Goal: Task Accomplishment & Management: Complete application form

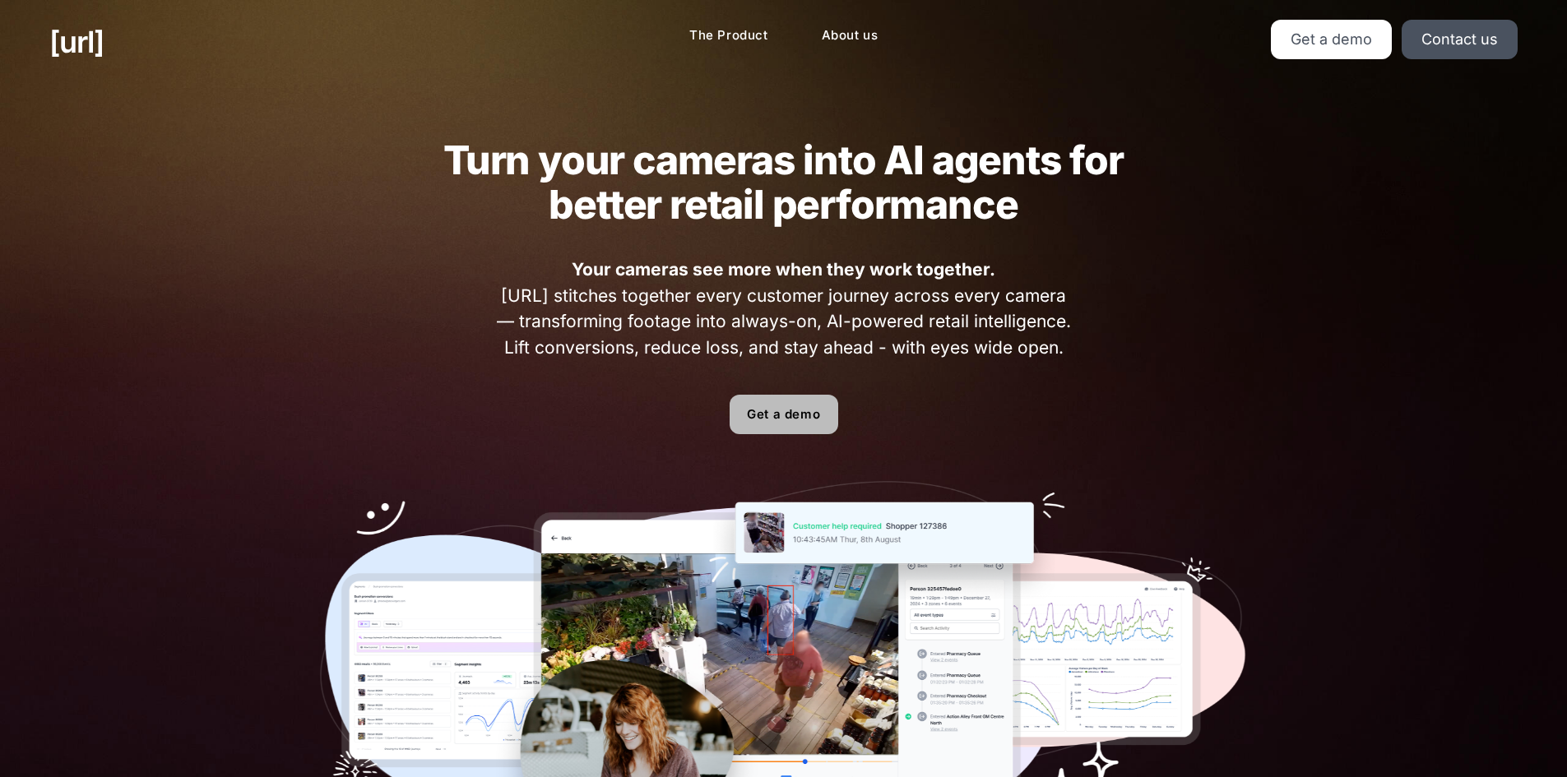
click at [789, 411] on link "Get a demo" at bounding box center [783, 414] width 109 height 39
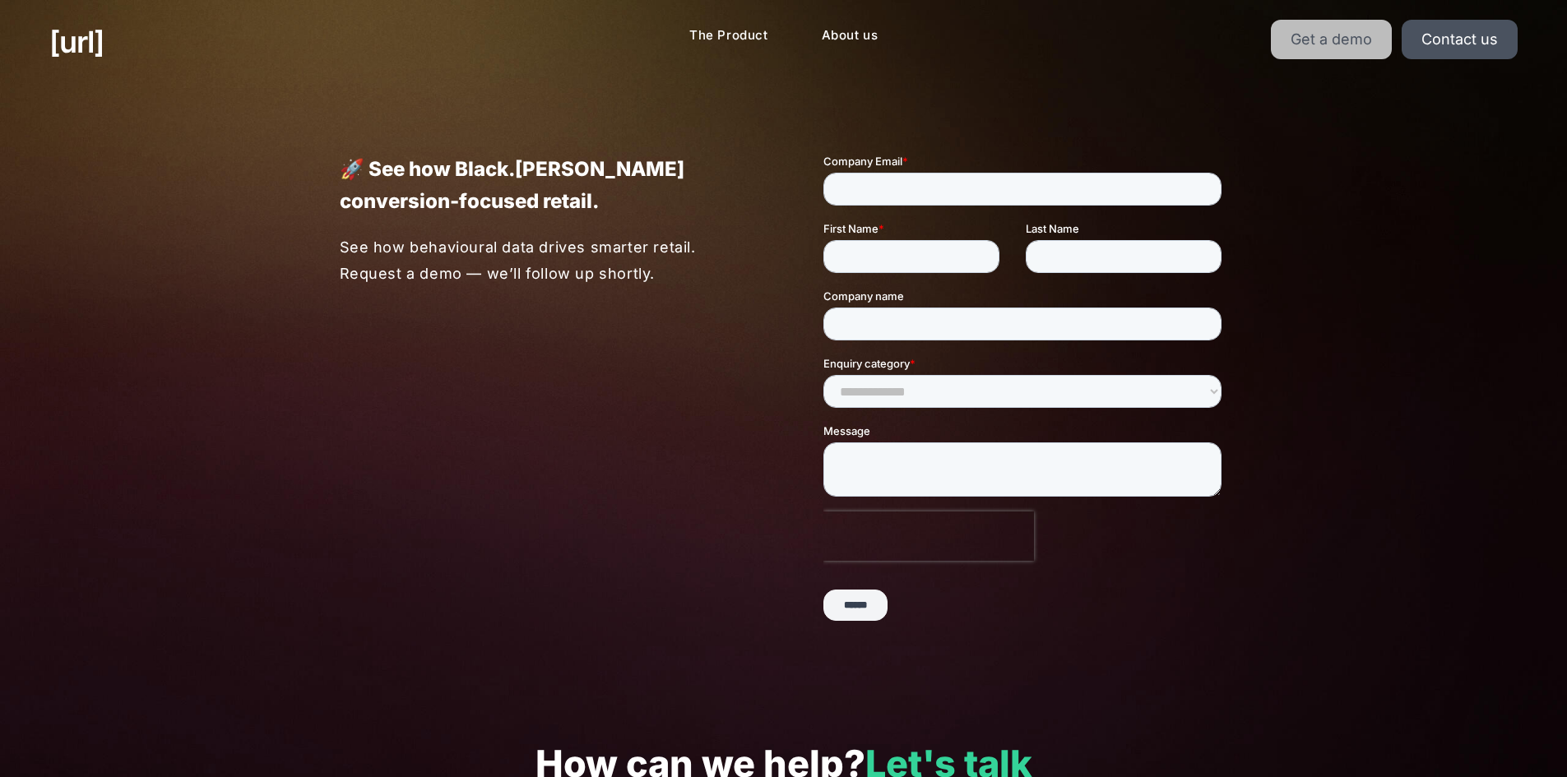
click at [1330, 38] on link "Get a demo" at bounding box center [1330, 39] width 121 height 39
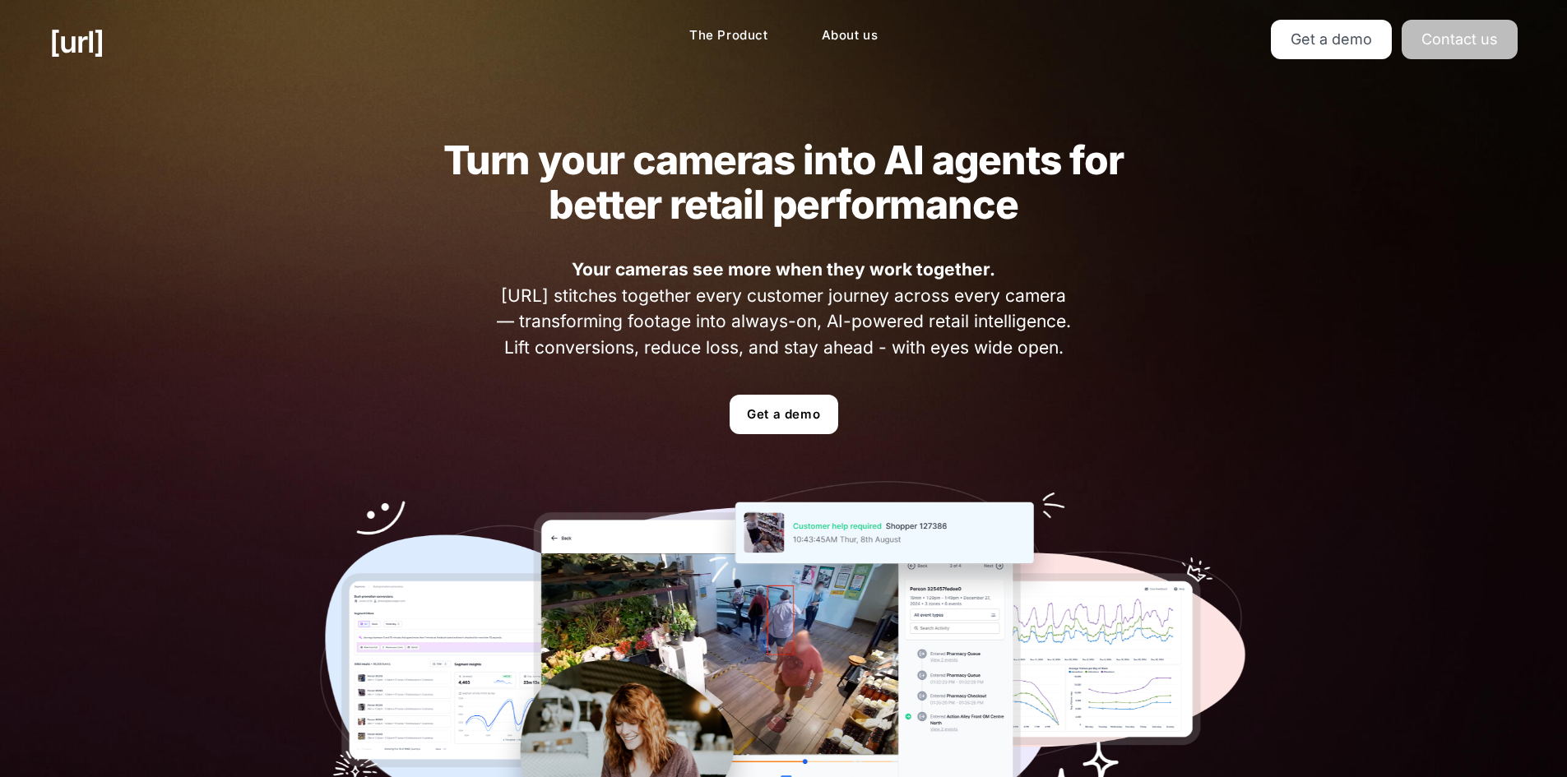
click at [1472, 40] on link "Contact us" at bounding box center [1459, 39] width 116 height 39
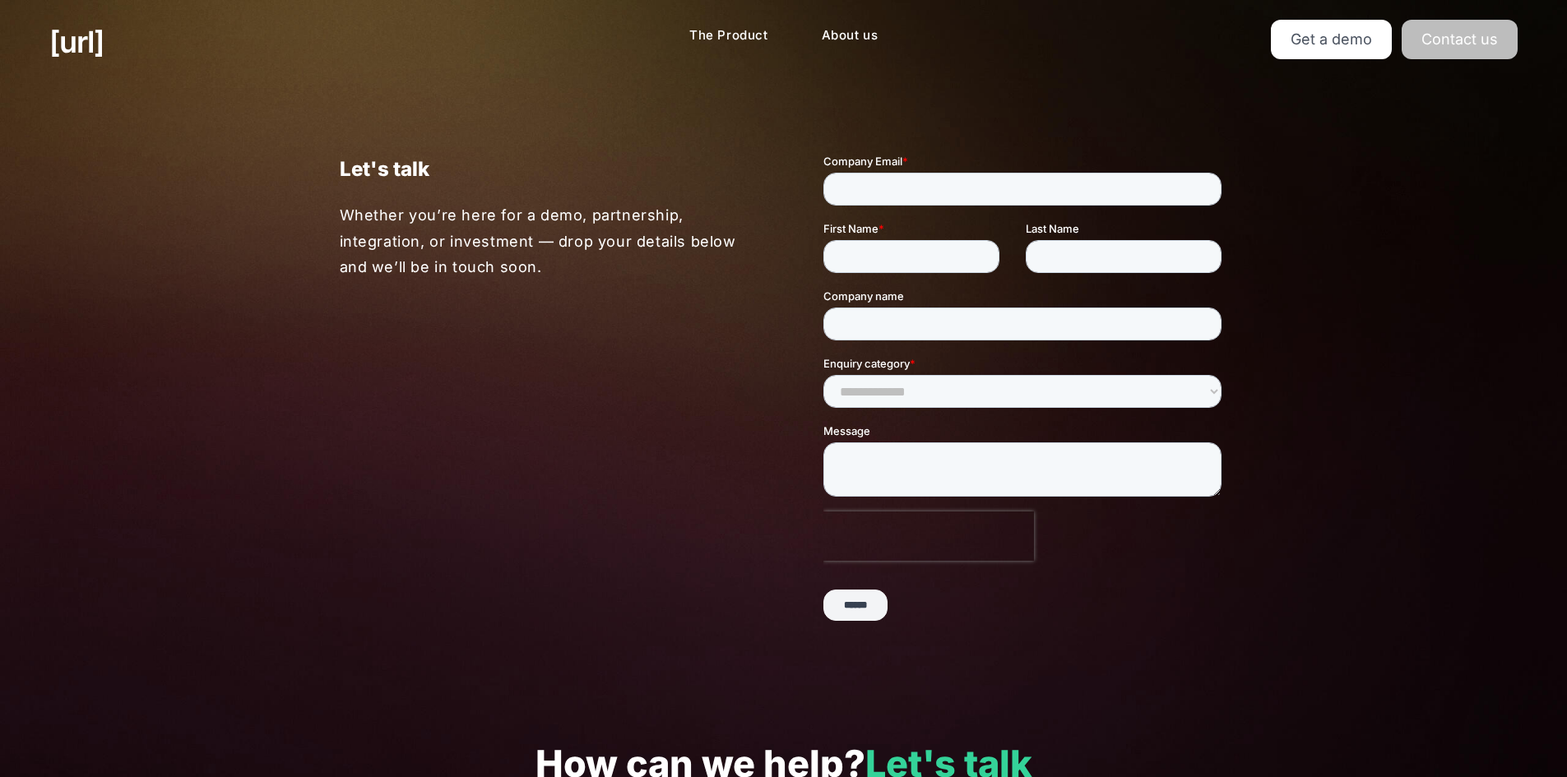
click at [1495, 39] on link "Contact us" at bounding box center [1459, 39] width 116 height 39
click at [1357, 46] on link "Get a demo" at bounding box center [1330, 39] width 121 height 39
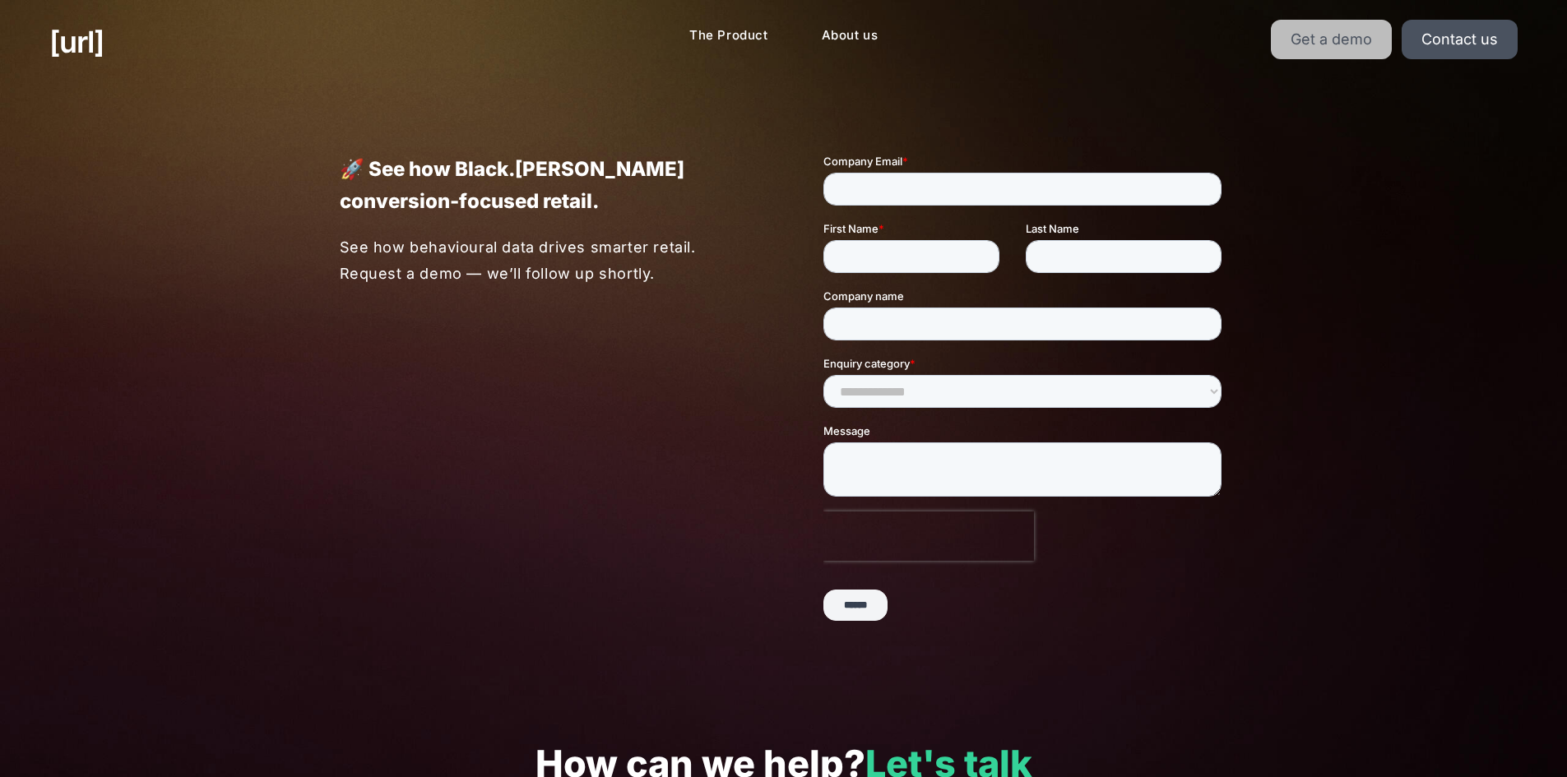
click at [1332, 38] on link "Get a demo" at bounding box center [1330, 39] width 121 height 39
click at [960, 186] on input "Company Email *" at bounding box center [1021, 189] width 398 height 33
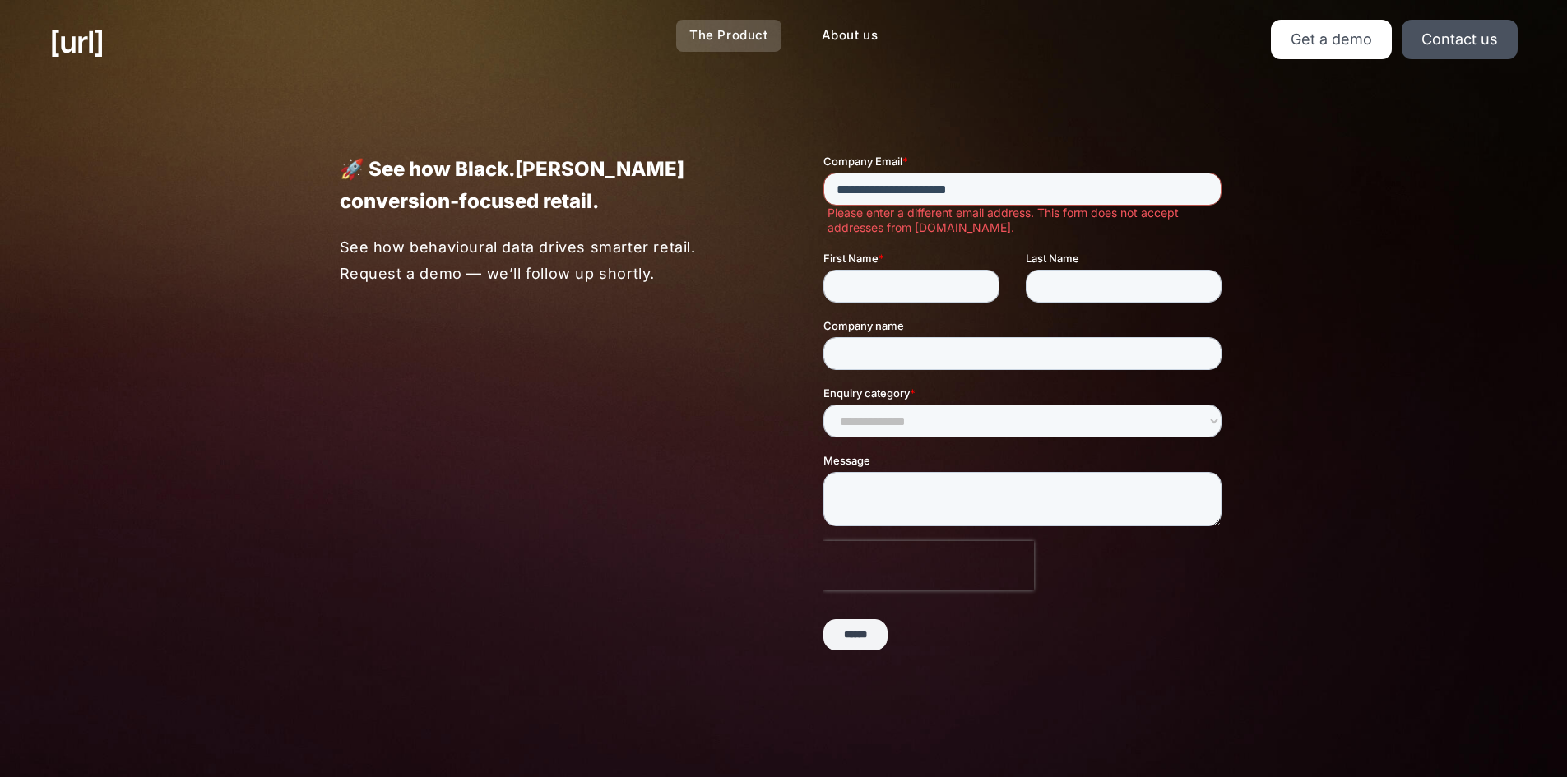
type input "**********"
click at [719, 40] on link "The Product" at bounding box center [728, 36] width 105 height 32
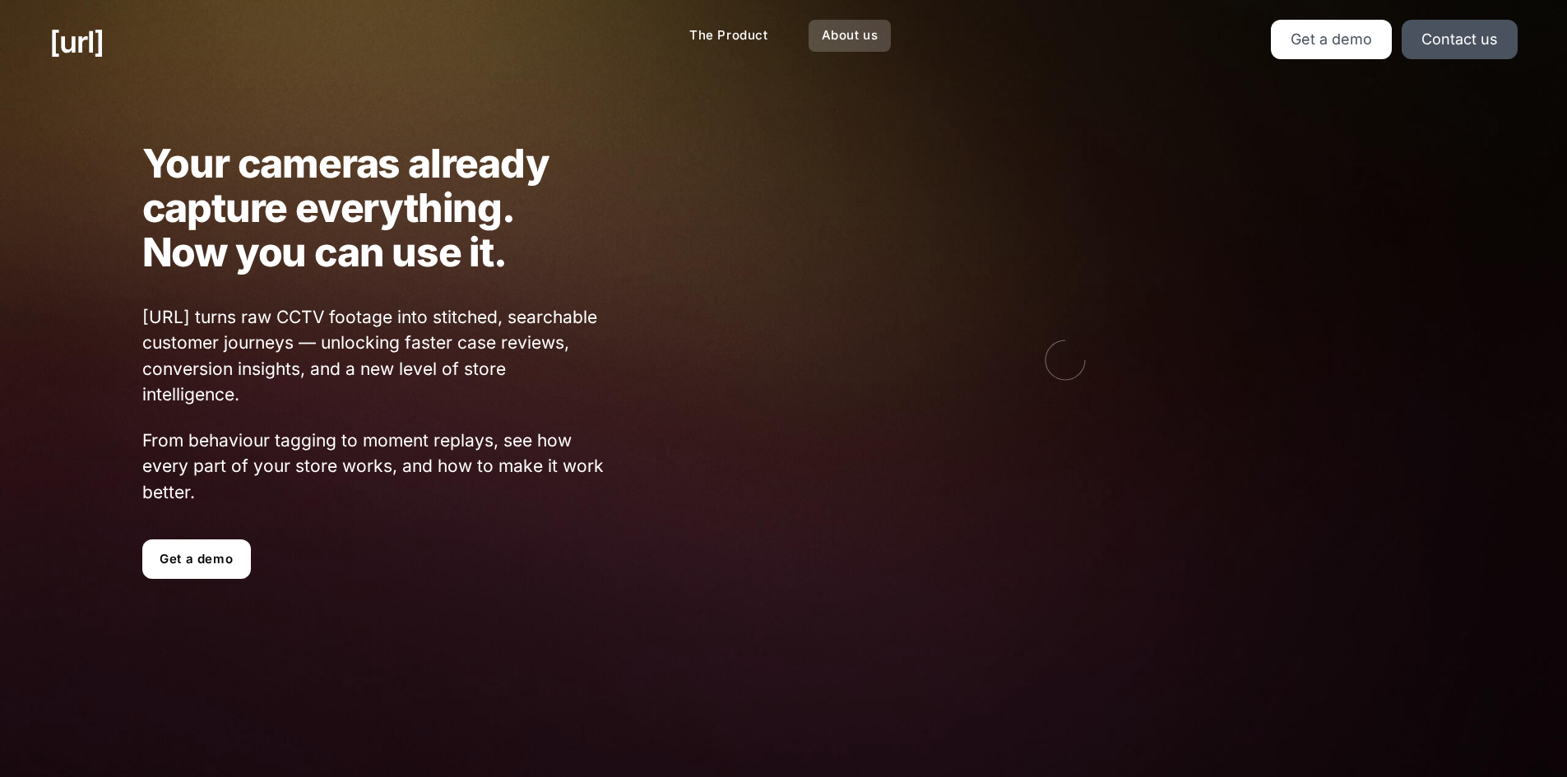
click at [859, 42] on link "About us" at bounding box center [849, 36] width 83 height 32
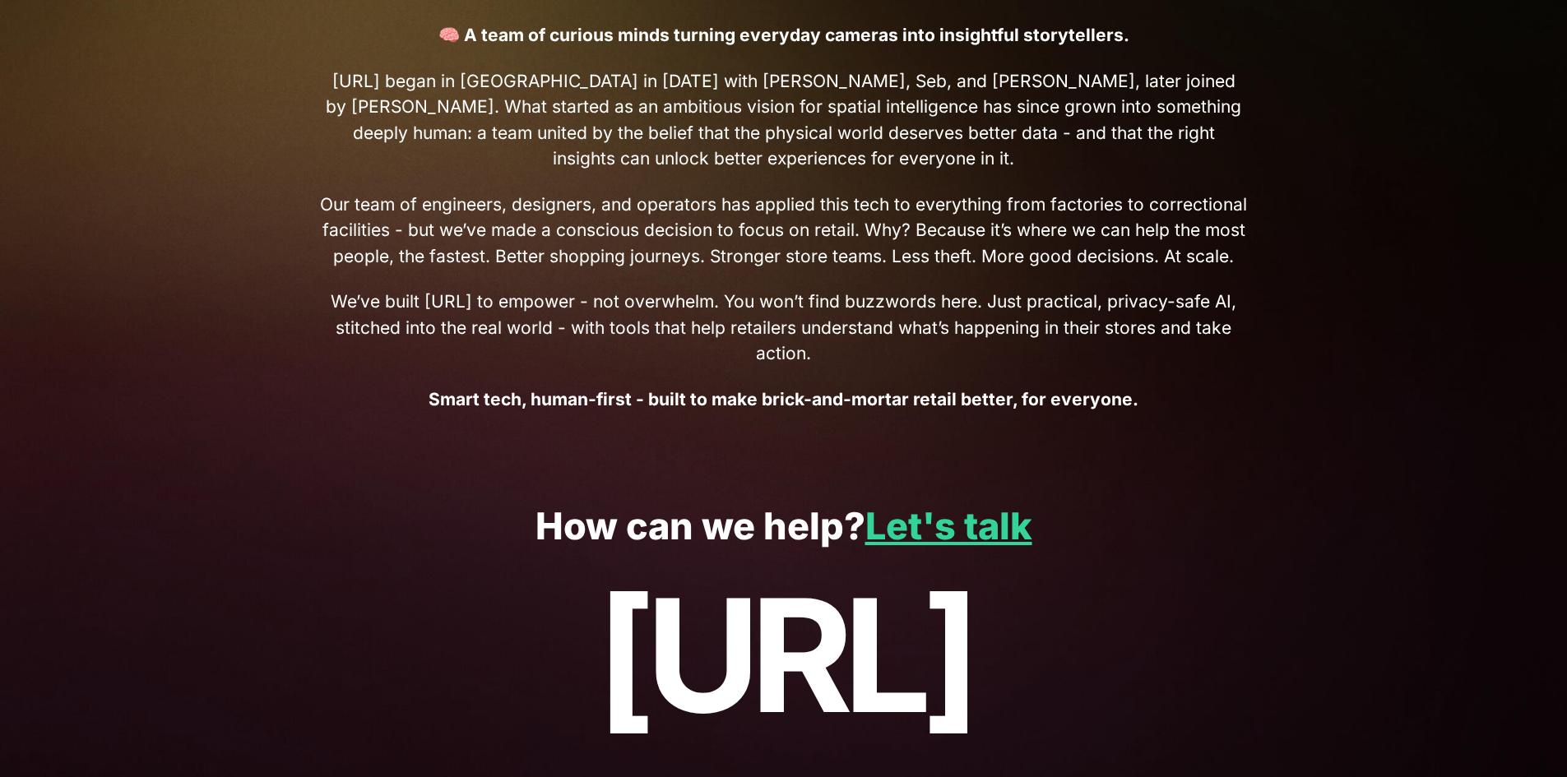
scroll to position [734, 0]
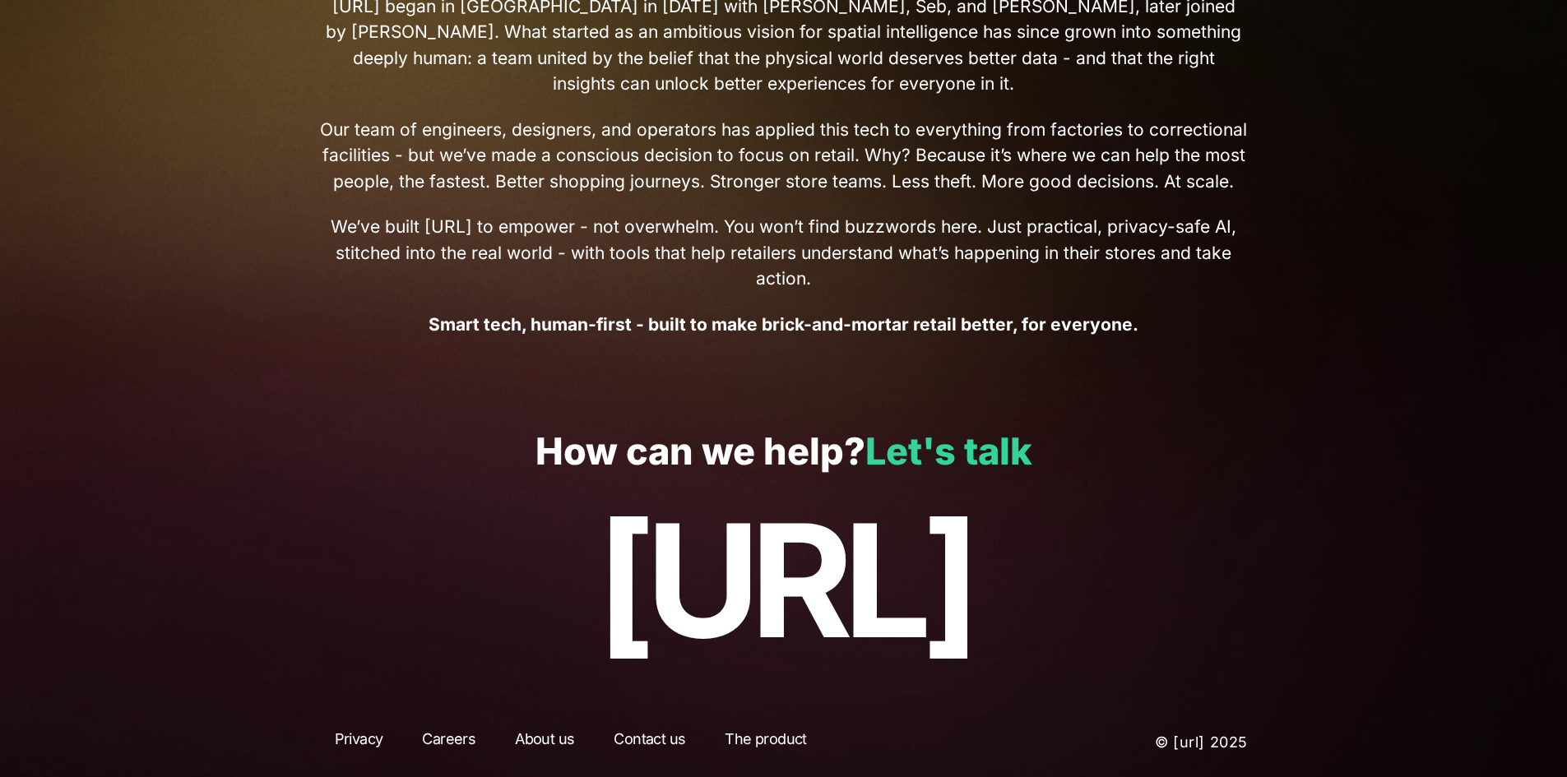
click at [995, 457] on link "Let's talk" at bounding box center [948, 450] width 167 height 45
